Goal: Find specific page/section: Find specific page/section

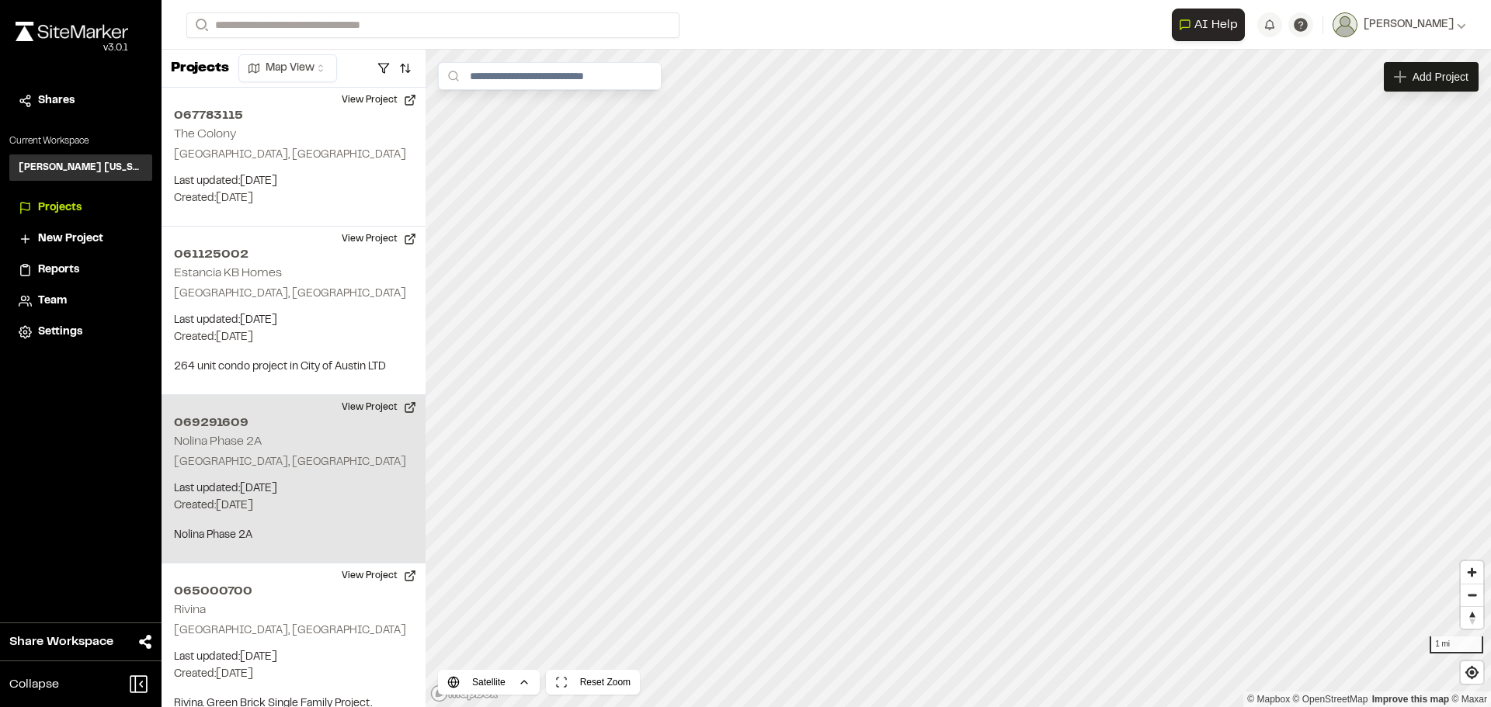
scroll to position [25, 0]
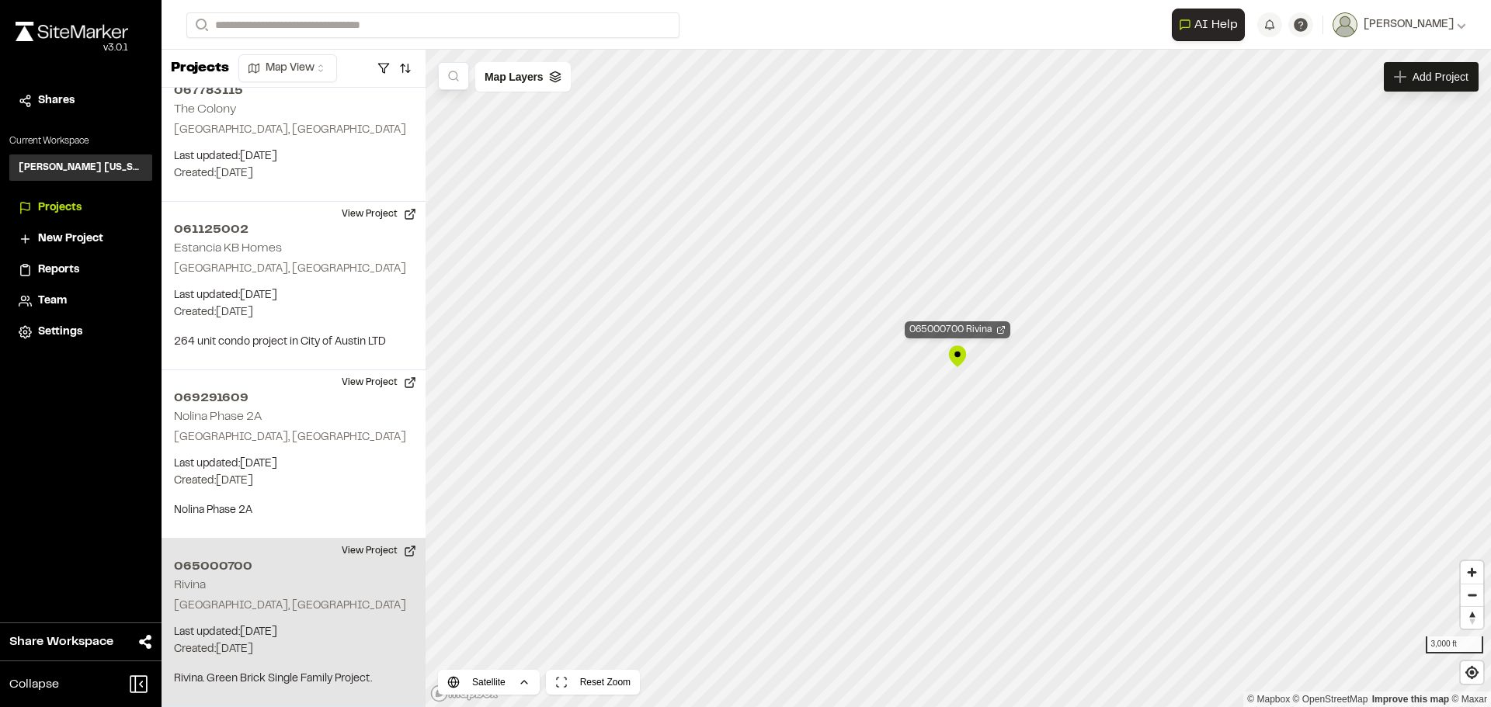
click at [971, 324] on div "065000700 Rivina" at bounding box center [958, 329] width 106 height 17
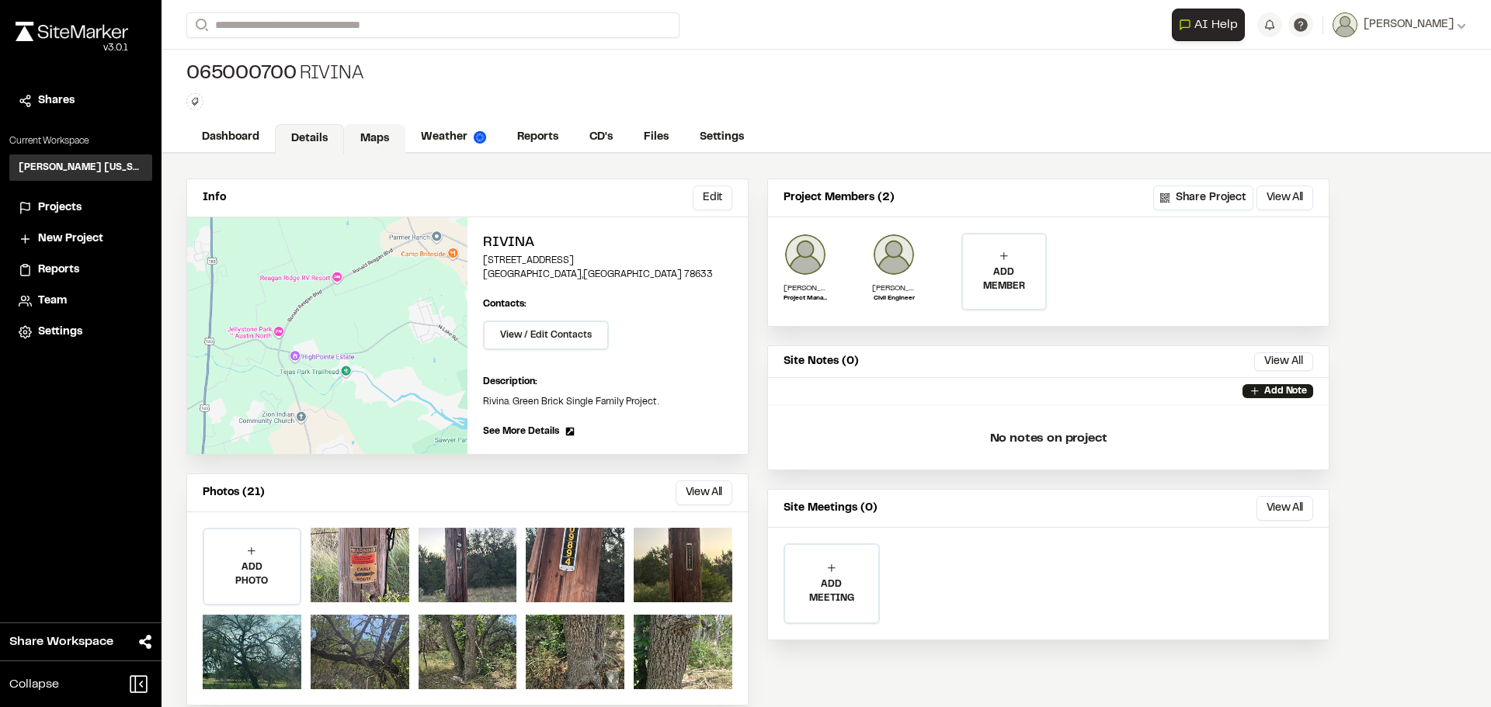
click at [351, 136] on link "Maps" at bounding box center [374, 139] width 61 height 30
